Goal: Navigation & Orientation: Find specific page/section

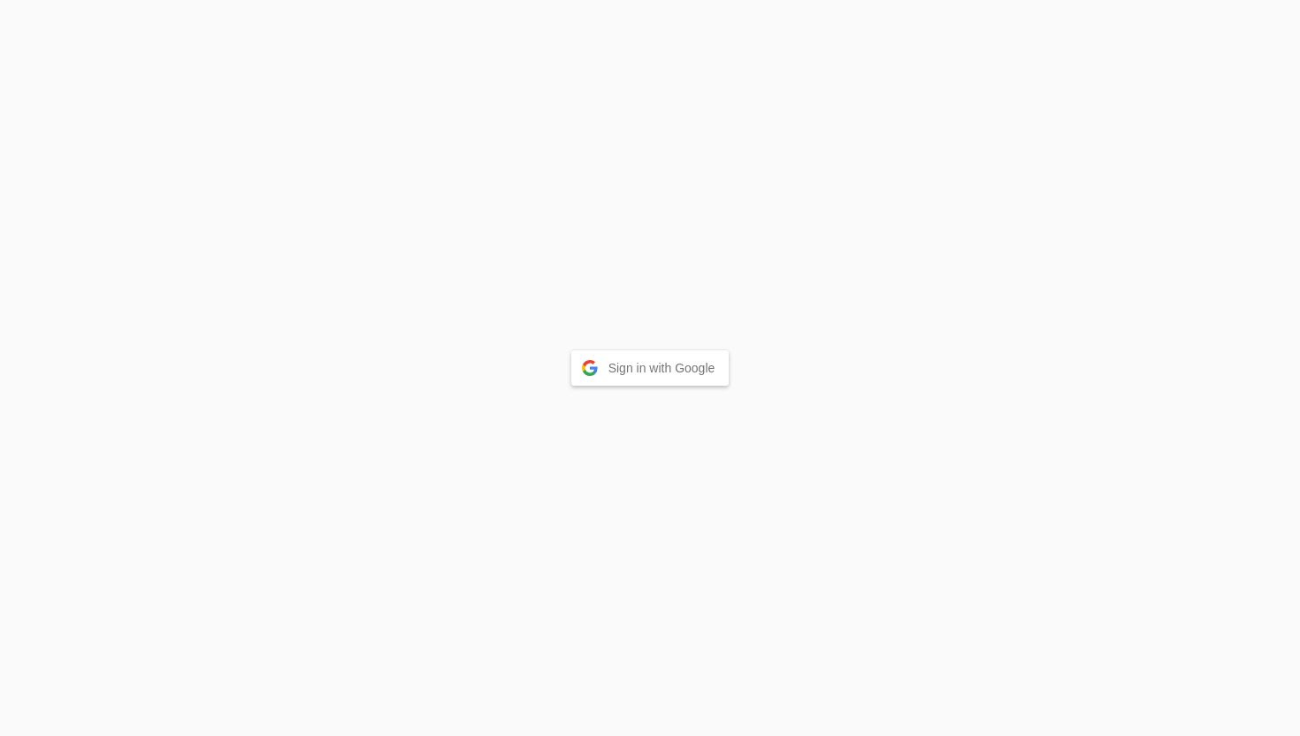
click at [658, 368] on button "Sign in with Google" at bounding box center [650, 367] width 158 height 35
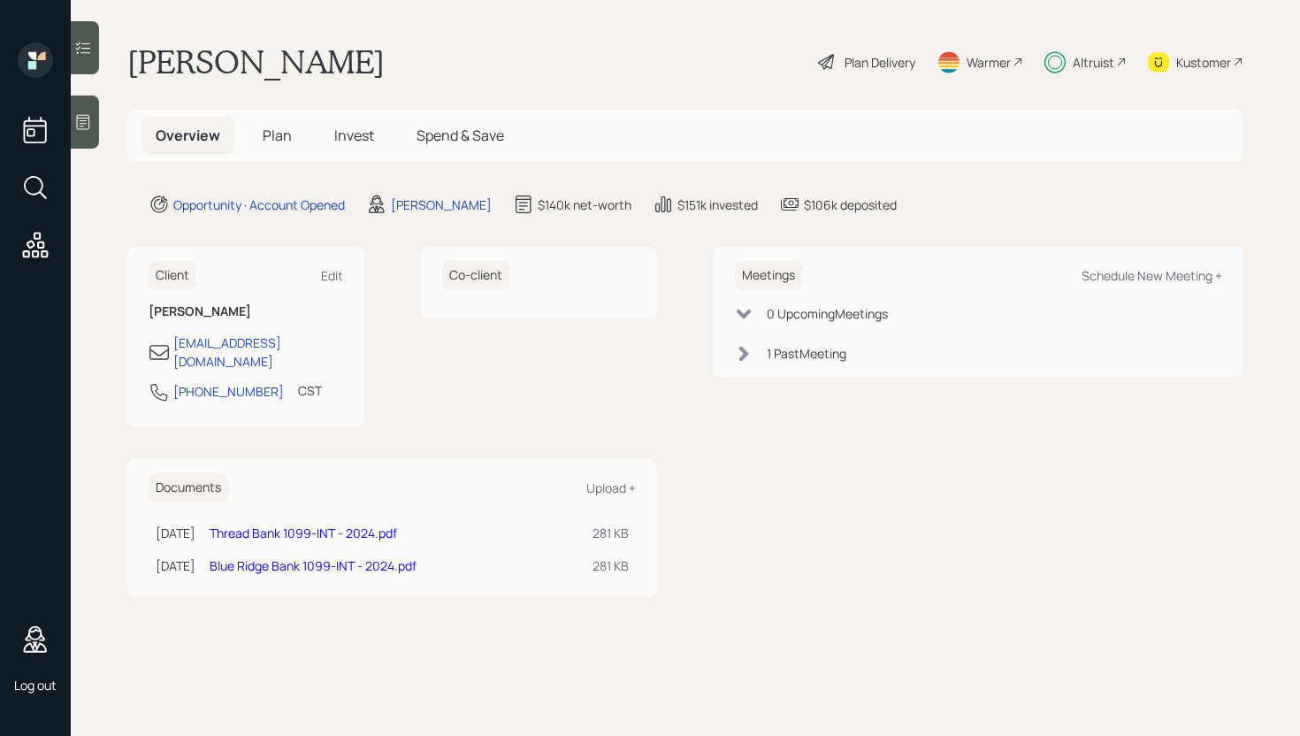
click at [470, 126] on span "Spend & Save" at bounding box center [460, 135] width 88 height 19
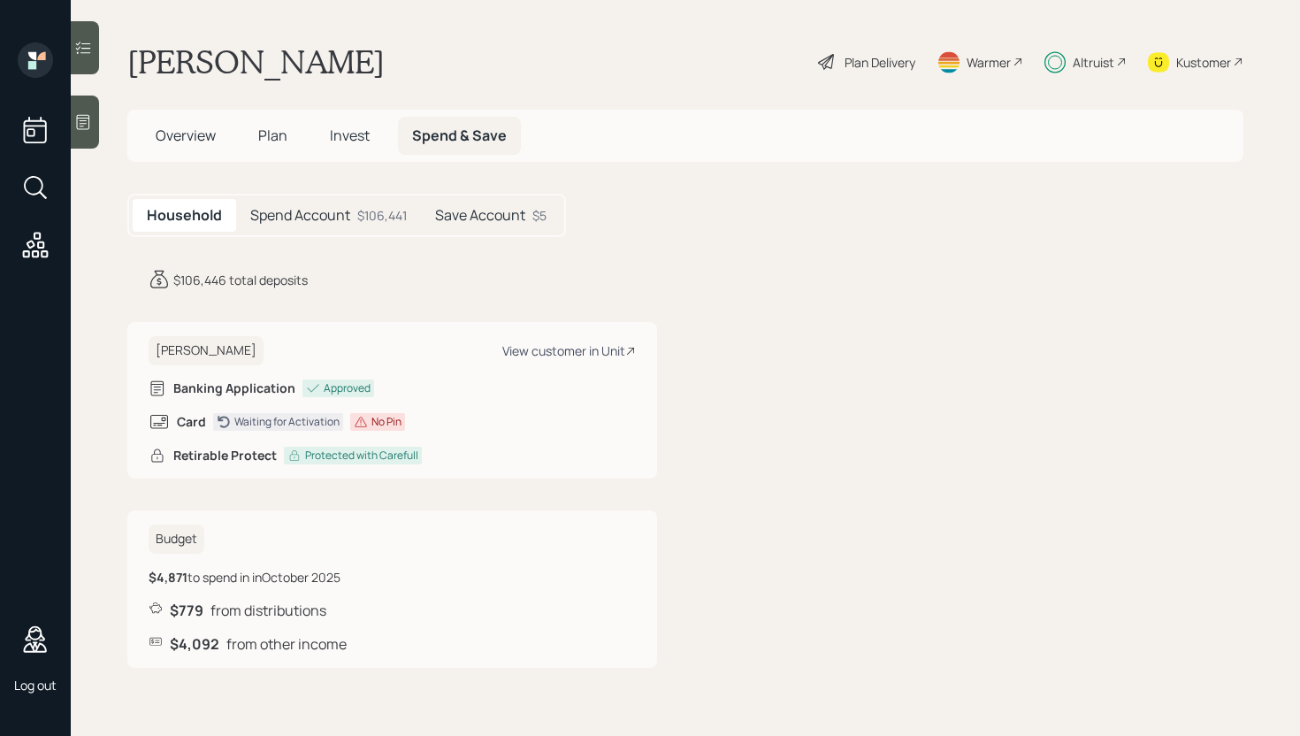
click at [561, 347] on div "View customer in Unit" at bounding box center [569, 350] width 134 height 17
click at [580, 346] on div "View customer in Unit" at bounding box center [569, 350] width 134 height 17
